Goal: Information Seeking & Learning: Check status

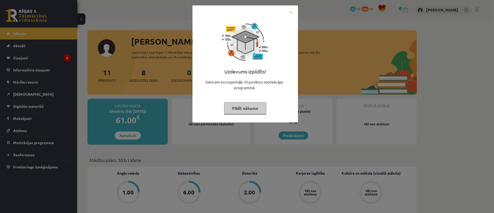
click at [291, 11] on img "Close" at bounding box center [291, 12] width 8 height 8
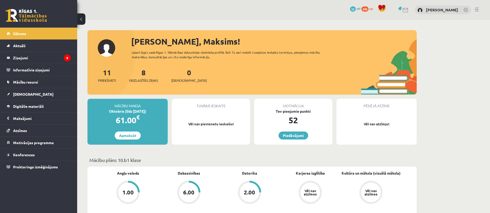
click at [183, 191] on div "6.00" at bounding box center [188, 192] width 11 height 6
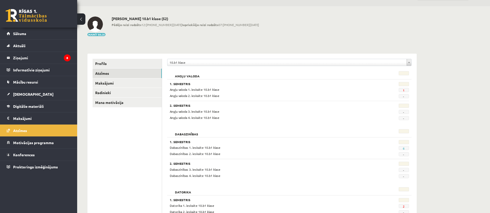
scroll to position [39, 0]
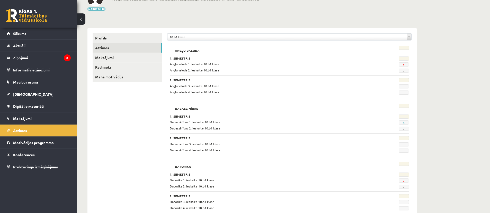
click at [405, 123] on span "6" at bounding box center [404, 122] width 10 height 4
click at [404, 122] on link "6" at bounding box center [404, 122] width 2 height 4
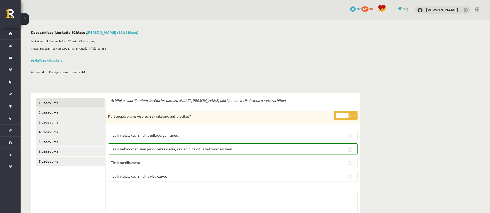
scroll to position [1, 0]
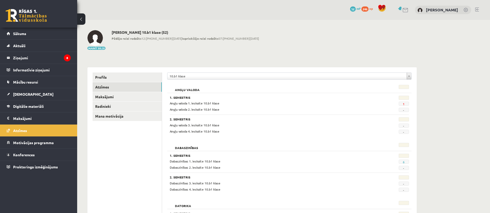
scroll to position [39, 0]
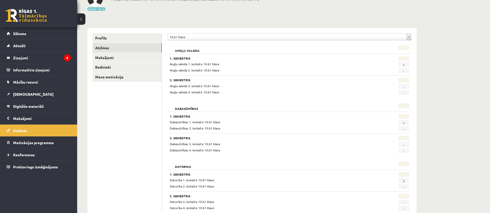
click at [403, 64] on span "1" at bounding box center [404, 64] width 10 height 4
click at [405, 180] on span "2" at bounding box center [404, 180] width 10 height 4
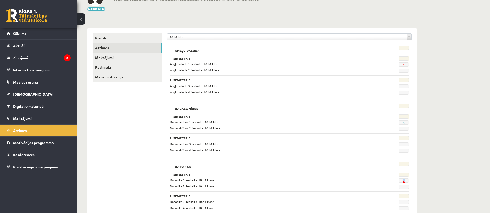
click at [403, 180] on link "2" at bounding box center [404, 180] width 2 height 4
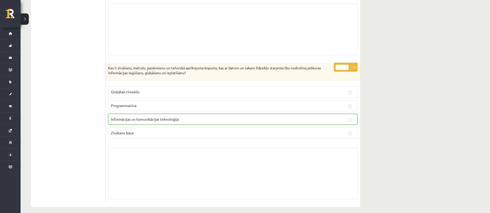
scroll to position [2579, 0]
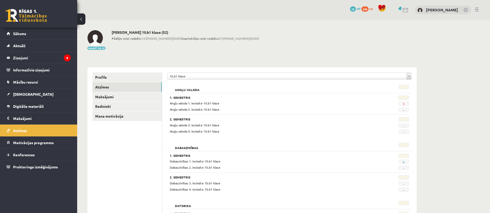
scroll to position [39, 0]
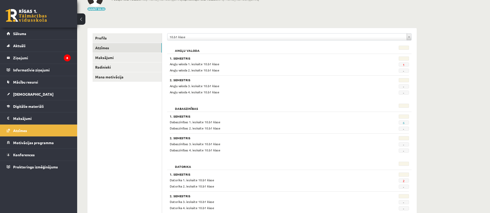
click at [405, 180] on span "2" at bounding box center [404, 180] width 10 height 4
click at [404, 180] on link "2" at bounding box center [404, 180] width 2 height 4
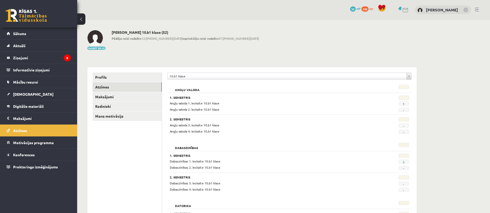
scroll to position [39, 0]
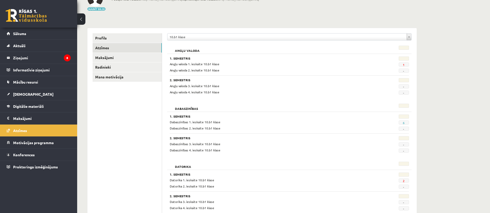
click at [405, 122] on span "6" at bounding box center [404, 122] width 10 height 4
click at [402, 123] on span "6" at bounding box center [404, 122] width 10 height 4
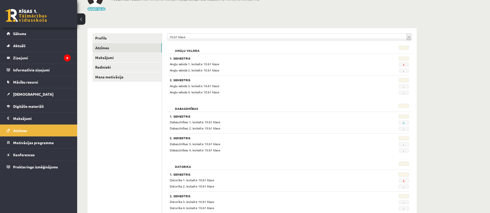
click at [402, 123] on span "6" at bounding box center [404, 122] width 10 height 4
drag, startPoint x: 405, startPoint y: 122, endPoint x: 396, endPoint y: 125, distance: 9.6
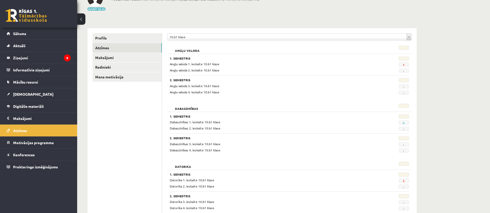
click at [408, 123] on span "6" at bounding box center [404, 122] width 10 height 4
click at [408, 121] on span "6" at bounding box center [404, 122] width 10 height 4
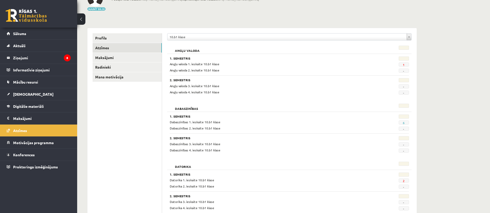
click at [406, 123] on span "6" at bounding box center [404, 122] width 10 height 4
click at [401, 123] on span "6" at bounding box center [404, 122] width 10 height 4
click at [406, 122] on span "6" at bounding box center [404, 122] width 10 height 4
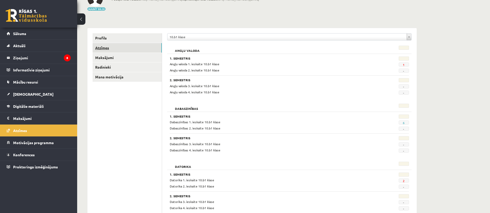
click at [120, 48] on link "Atzīmes" at bounding box center [127, 48] width 69 height 10
drag, startPoint x: 163, startPoint y: 96, endPoint x: 163, endPoint y: 105, distance: 8.8
drag, startPoint x: 162, startPoint y: 115, endPoint x: 166, endPoint y: 116, distance: 3.6
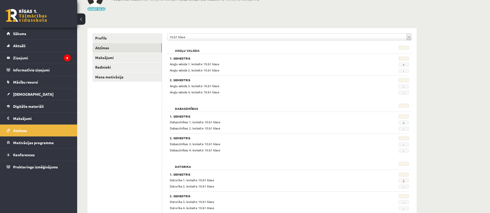
click at [402, 122] on span "6" at bounding box center [404, 122] width 10 height 4
click at [403, 123] on span "6" at bounding box center [404, 122] width 10 height 4
click at [401, 123] on span "6" at bounding box center [404, 122] width 10 height 4
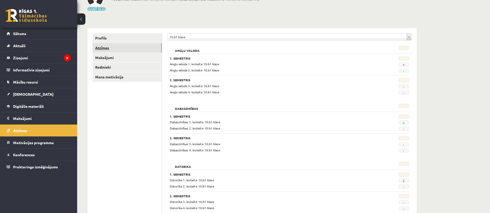
click at [105, 44] on link "Atzīmes" at bounding box center [127, 48] width 69 height 10
click at [401, 122] on span "6" at bounding box center [404, 122] width 10 height 4
click at [382, 123] on div "6" at bounding box center [392, 121] width 41 height 5
click at [401, 123] on span "6" at bounding box center [404, 122] width 10 height 4
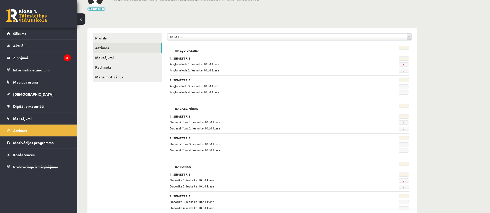
click at [401, 123] on span "6" at bounding box center [404, 122] width 10 height 4
click at [402, 123] on span "6" at bounding box center [404, 122] width 10 height 4
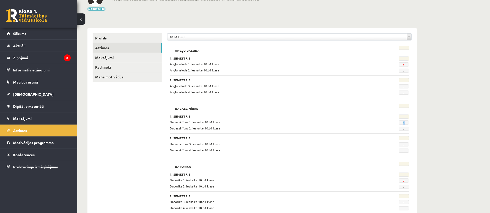
click at [402, 123] on span "6" at bounding box center [404, 122] width 10 height 4
click at [217, 123] on span "Dabaszinības 1. ieskaite 10.b1 klase" at bounding box center [195, 122] width 51 height 4
click at [176, 117] on h3 "1. Semestris" at bounding box center [269, 116] width 198 height 4
click at [115, 57] on link "Maksājumi" at bounding box center [127, 58] width 69 height 10
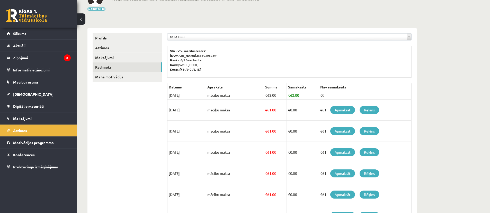
click at [113, 66] on link "Radinieki" at bounding box center [127, 67] width 69 height 10
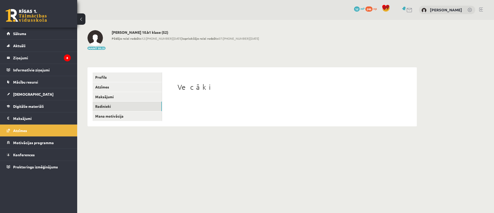
click at [99, 58] on div "**********" at bounding box center [252, 78] width 350 height 117
click at [121, 116] on link "Mana motivācija" at bounding box center [127, 116] width 69 height 10
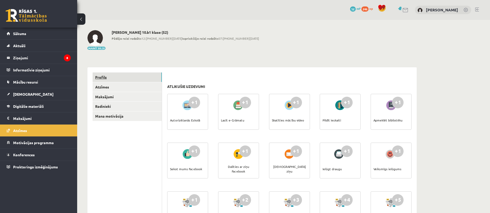
click at [110, 77] on link "Profils" at bounding box center [127, 77] width 69 height 10
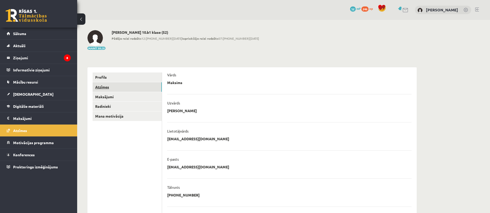
click at [103, 88] on link "Atzīmes" at bounding box center [127, 87] width 69 height 10
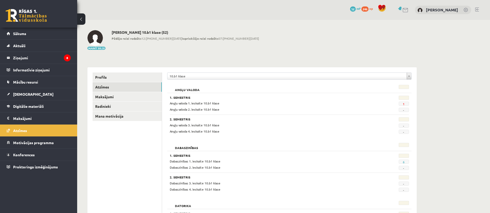
click at [184, 148] on h2 "Dabaszinības" at bounding box center [186, 145] width 33 height 5
click at [181, 147] on h2 "Dabaszinības" at bounding box center [186, 145] width 33 height 5
